Goal: Transaction & Acquisition: Purchase product/service

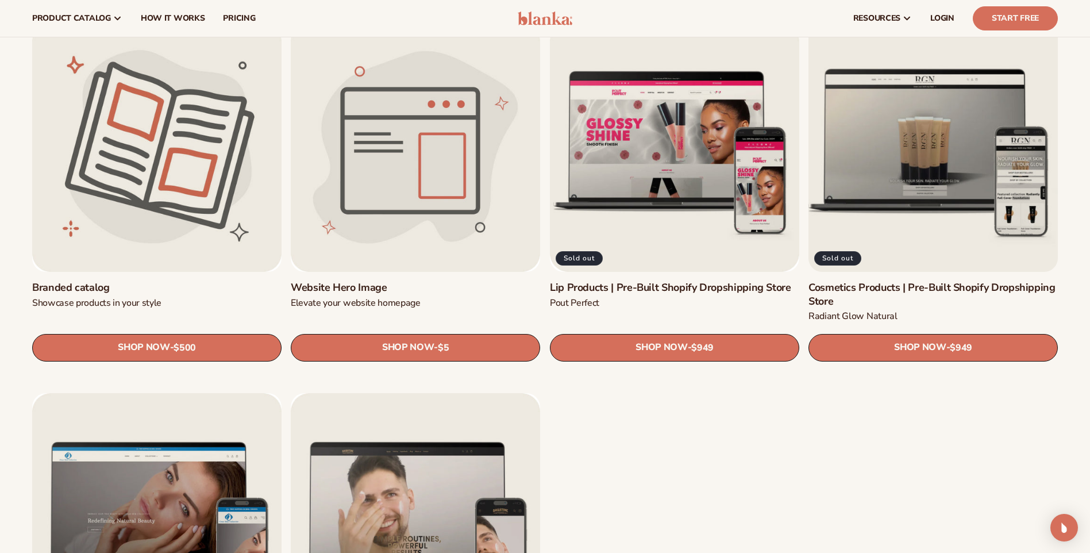
scroll to position [1437, 0]
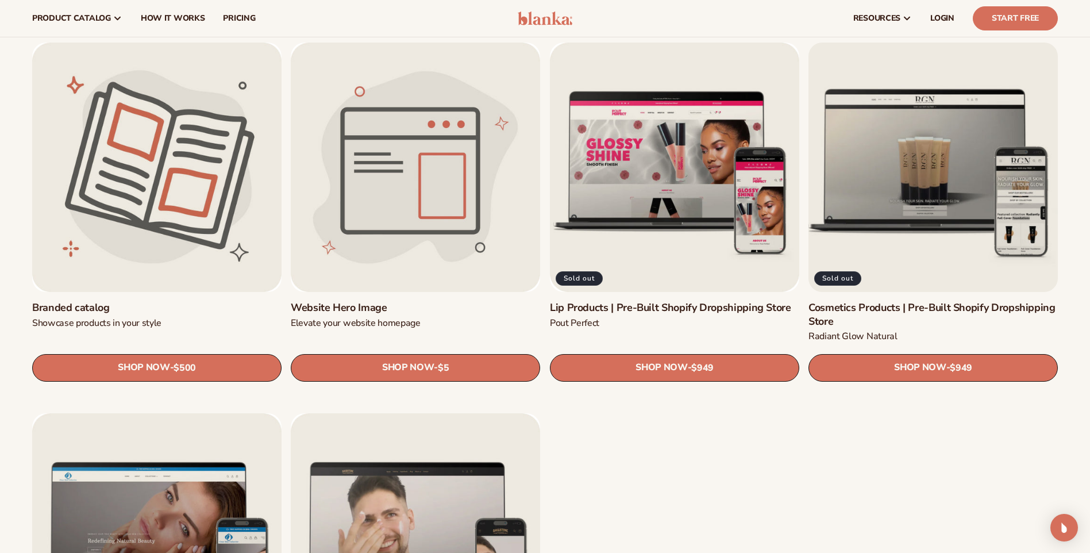
click at [850, 301] on link "Cosmetics Products | Pre-Built Shopify Dropshipping Store" at bounding box center [933, 314] width 249 height 27
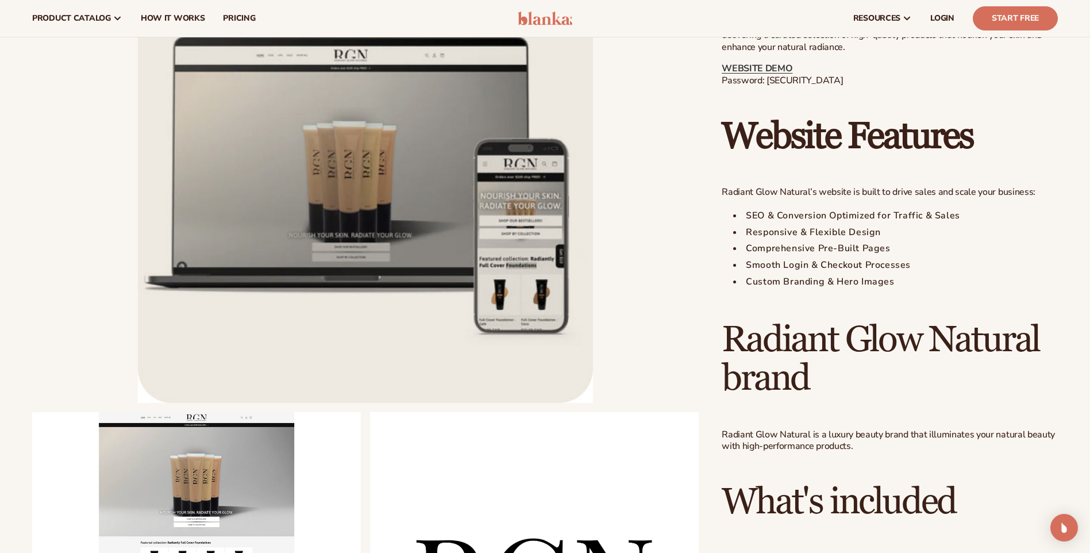
scroll to position [460, 0]
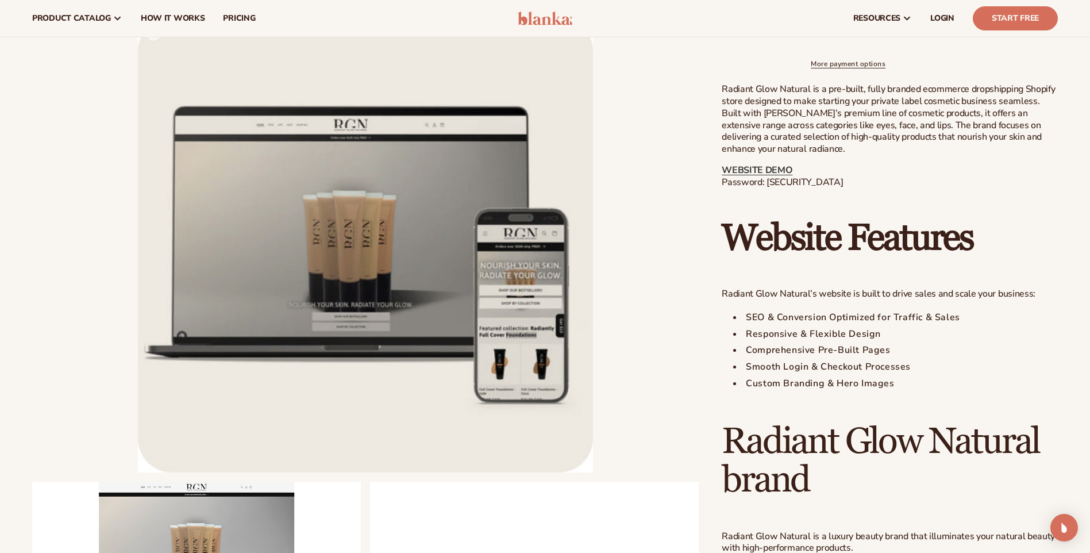
click at [138, 472] on button "Open media 1 in modal" at bounding box center [138, 472] width 0 height 0
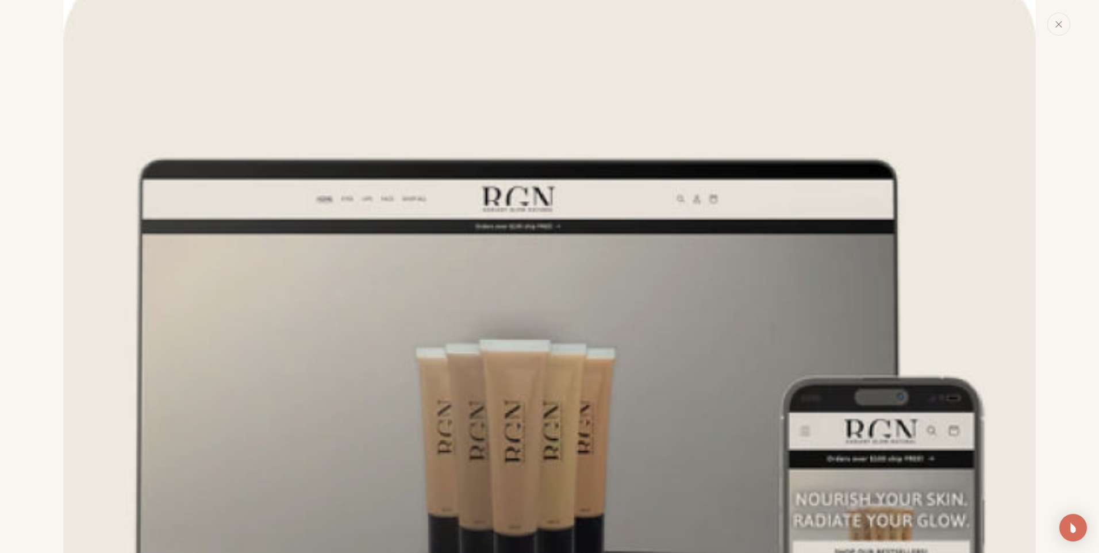
scroll to position [69, 0]
